Goal: Task Accomplishment & Management: Manage account settings

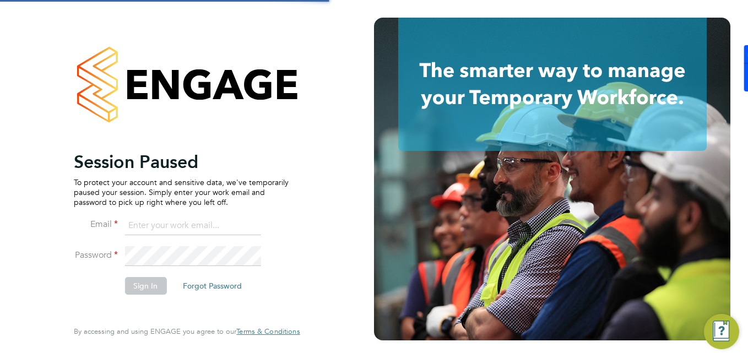
type input "rclarke@frlondon.co.uk"
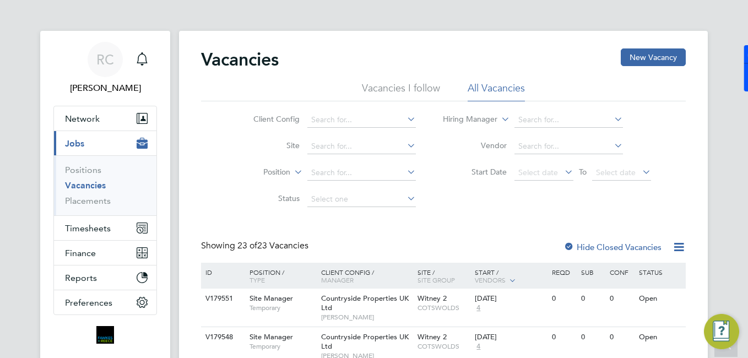
scroll to position [55, 0]
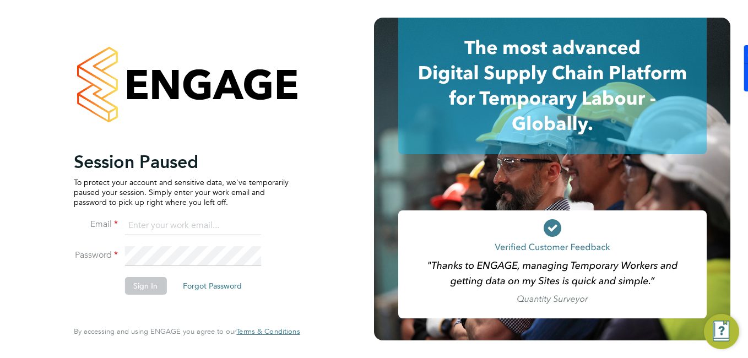
type input "[EMAIL_ADDRESS][DOMAIN_NAME]"
click at [155, 333] on span "By accessing and using ENGAGE you agree to our Terms & Conditions" at bounding box center [187, 331] width 226 height 9
